Goal: Use online tool/utility: Utilize a website feature to perform a specific function

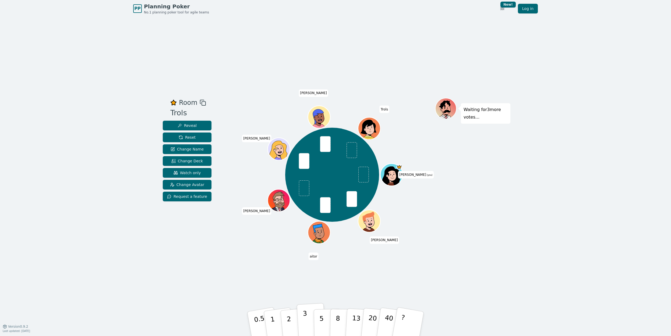
click at [303, 326] on p "3" at bounding box center [306, 324] width 6 height 29
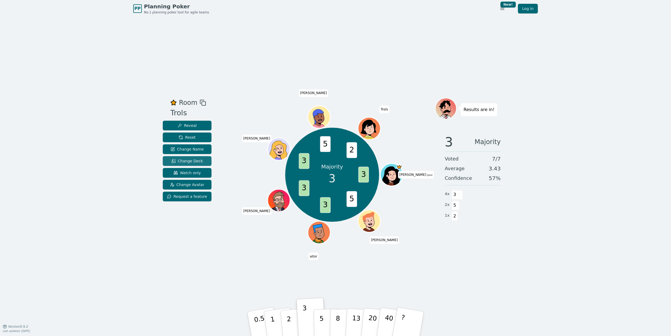
click at [180, 160] on span "Change Deck" at bounding box center [186, 160] width 31 height 5
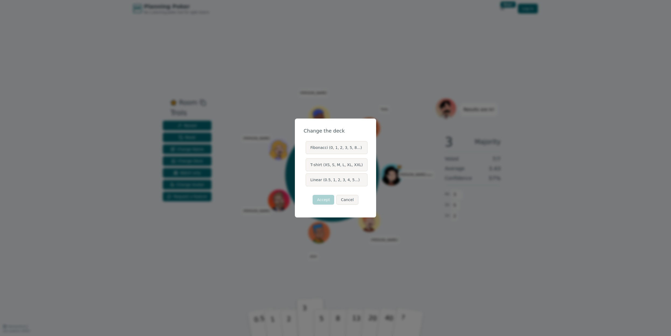
click at [333, 147] on label "Fibonacci (0, 1, 2, 3, 5, 8...)" at bounding box center [337, 147] width 62 height 13
click at [307, 147] on button "Fibonacci (0, 1, 2, 3, 5, 8...)" at bounding box center [305, 148] width 4 height 4
click at [324, 199] on button "Accept" at bounding box center [324, 200] width 22 height 10
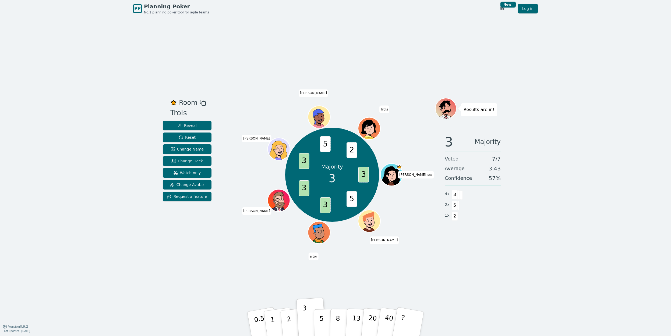
click at [406, 269] on div "Room Trols Reveal Reset Change Name Change Deck Watch only Change Avatar Reques…" at bounding box center [336, 171] width 350 height 309
click at [191, 137] on span "Reset" at bounding box center [187, 137] width 17 height 5
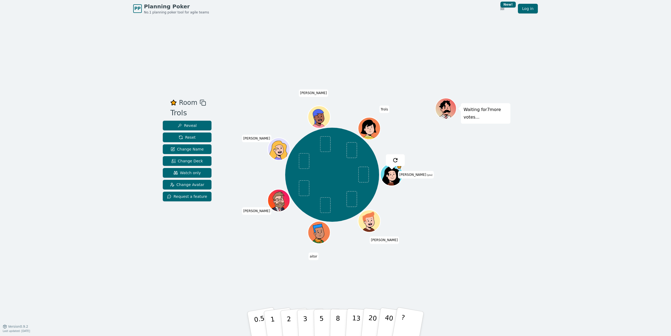
click at [250, 275] on div "Room Trols Reveal Reset Change Name Change Deck Watch only Change Avatar Reques…" at bounding box center [336, 171] width 350 height 309
click at [234, 72] on div "Room Trols Reveal Reset Change Name Change Deck Watch only Change Avatar Reques…" at bounding box center [336, 171] width 350 height 309
click at [184, 160] on span "Change Deck" at bounding box center [186, 160] width 31 height 5
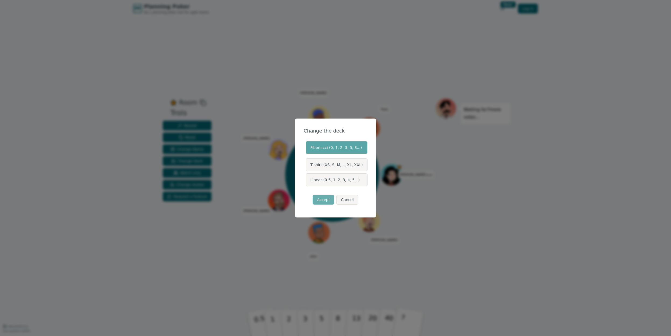
click at [320, 201] on button "Accept" at bounding box center [324, 200] width 22 height 10
